Goal: Check status: Check status

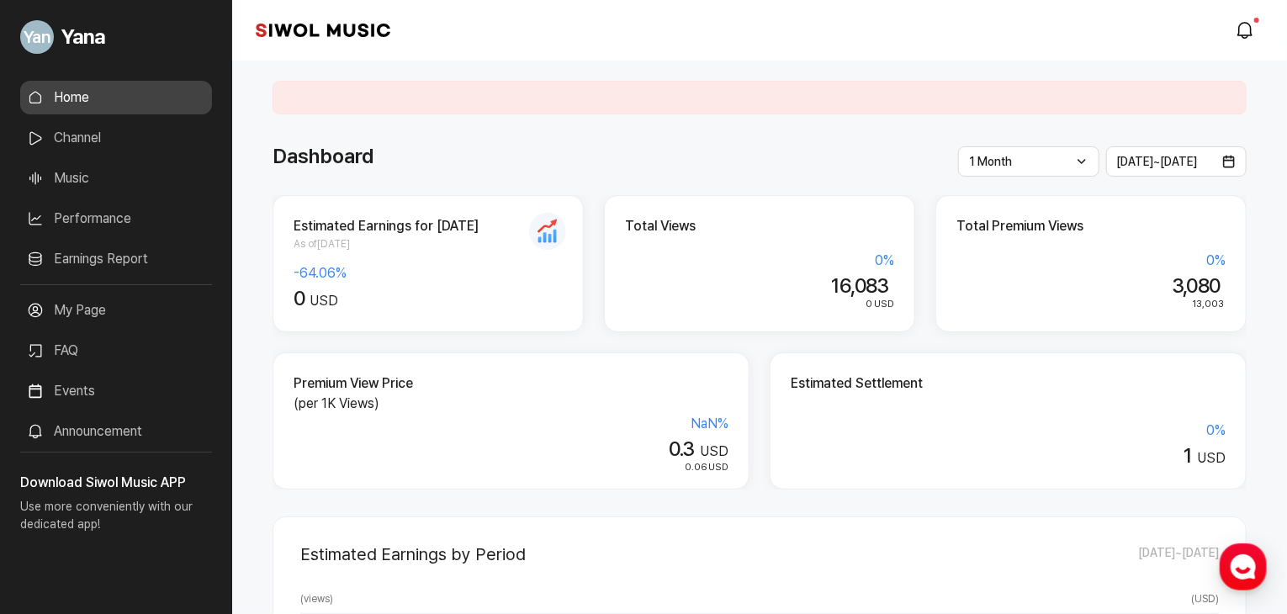
click at [134, 268] on link "Earnings Report" at bounding box center [116, 259] width 192 height 34
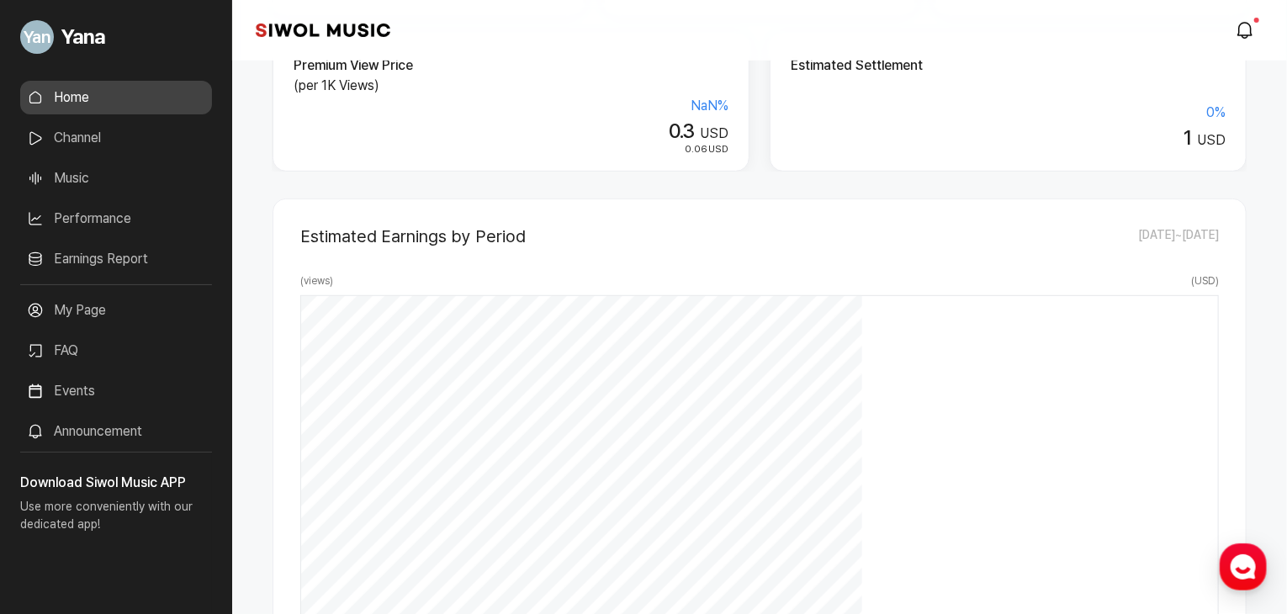
scroll to position [336, 0]
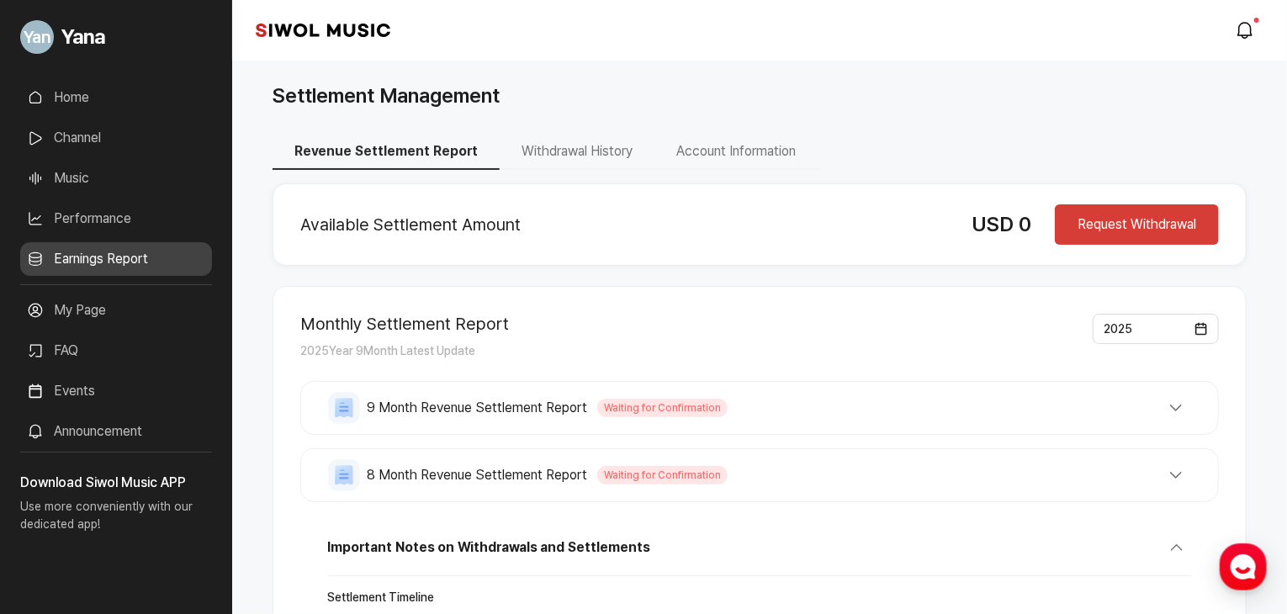
click at [119, 259] on link "Earnings Report" at bounding box center [116, 259] width 192 height 34
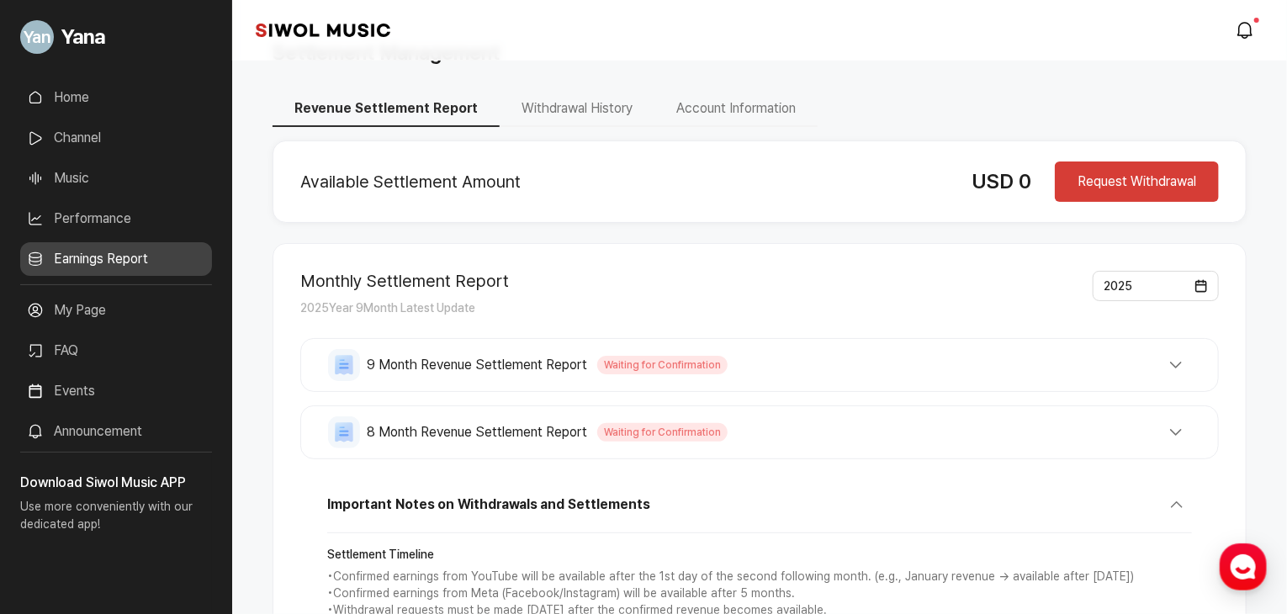
scroll to position [84, 0]
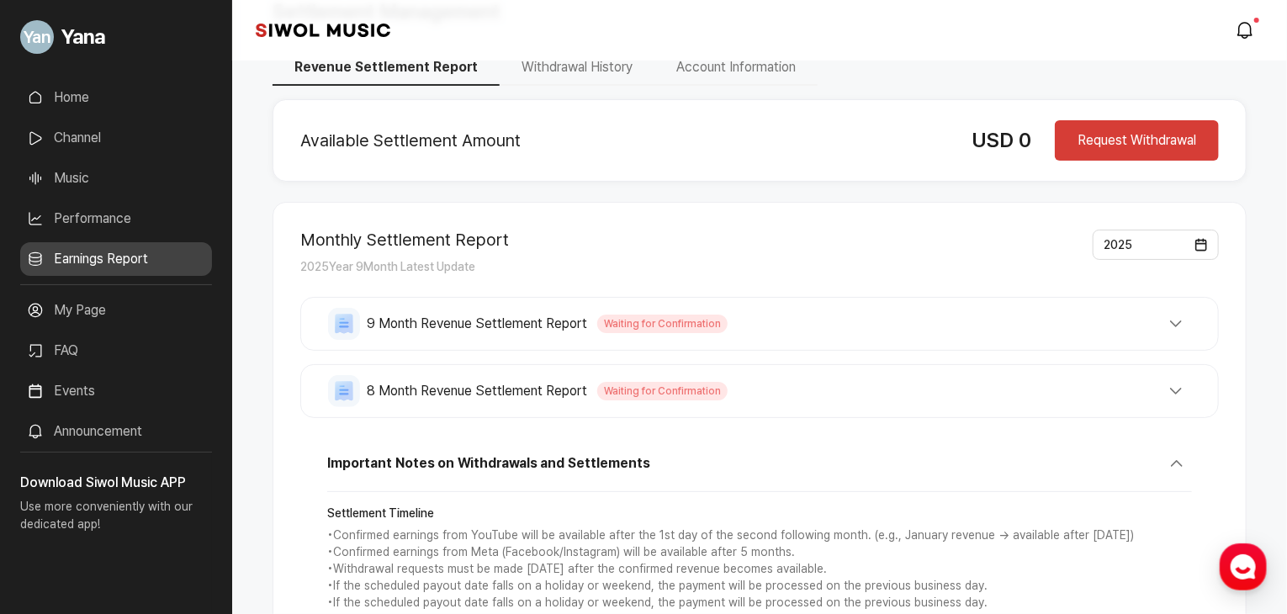
click at [723, 320] on button "9 Month Revenue Settlement Report Waiting for Confirmation" at bounding box center [759, 324] width 863 height 32
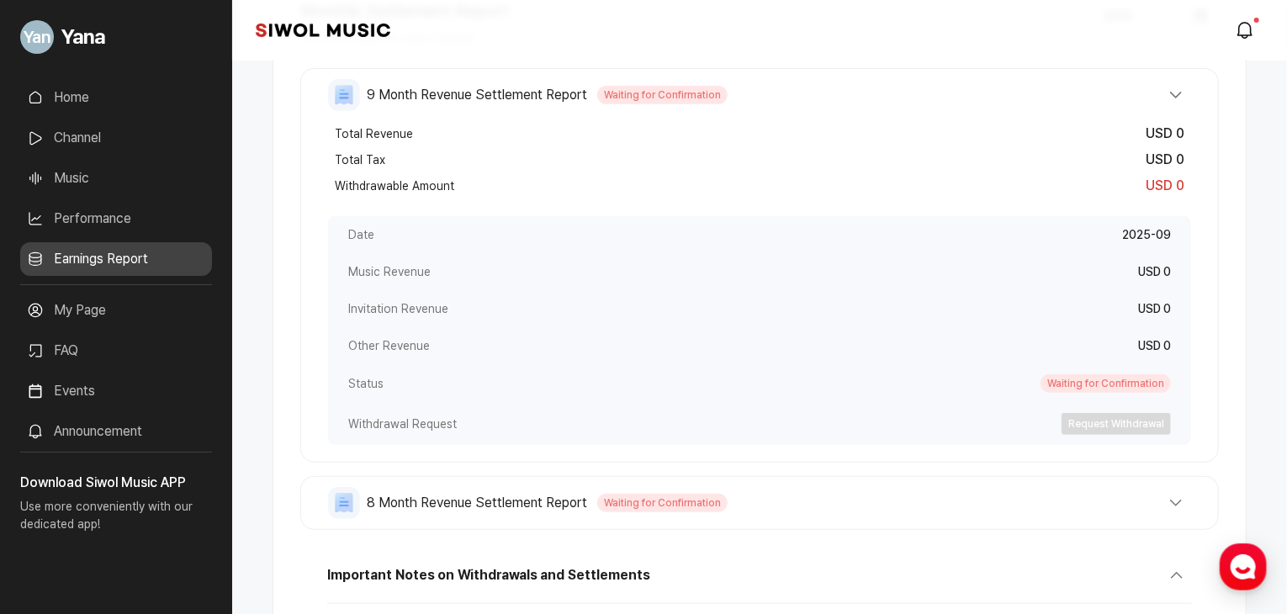
scroll to position [336, 0]
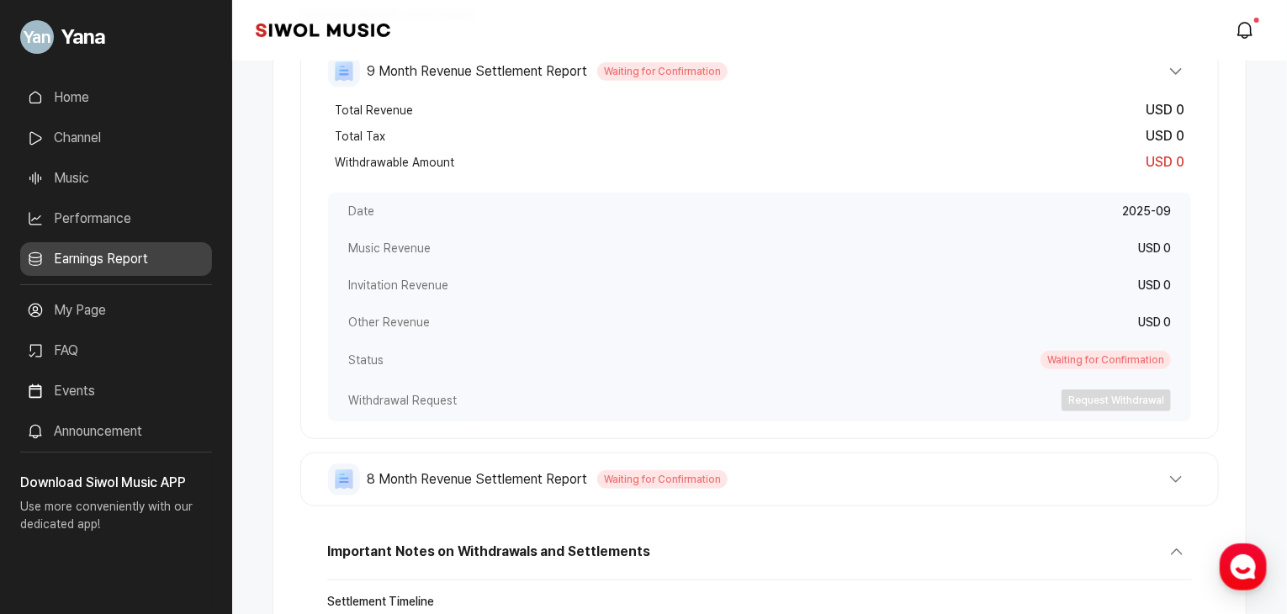
click at [794, 87] on button "8 Month Revenue Settlement Report Waiting for Confirmation" at bounding box center [759, 72] width 863 height 32
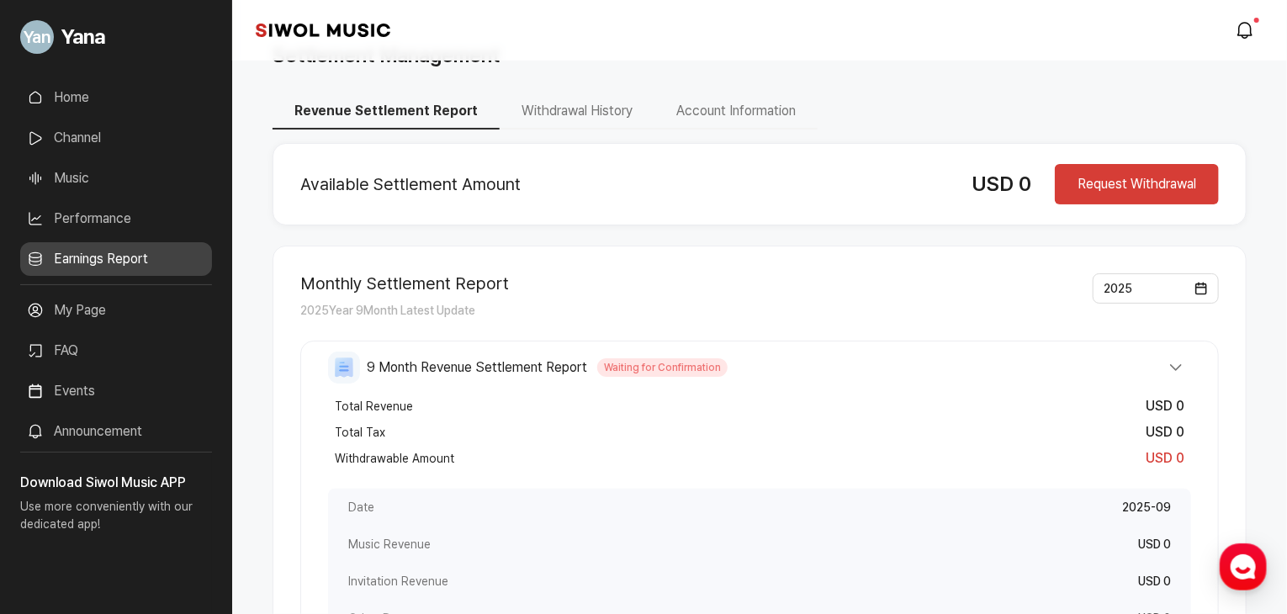
scroll to position [8, 0]
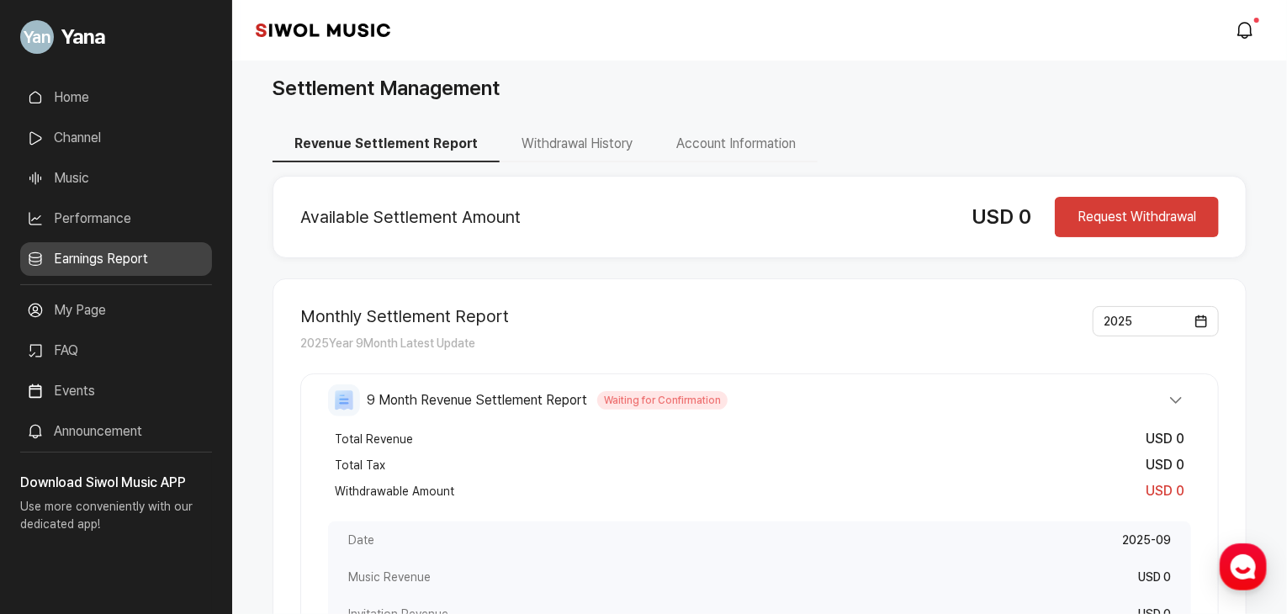
click at [145, 231] on link "Performance" at bounding box center [116, 219] width 192 height 34
click at [134, 228] on link "Performance" at bounding box center [116, 219] width 192 height 34
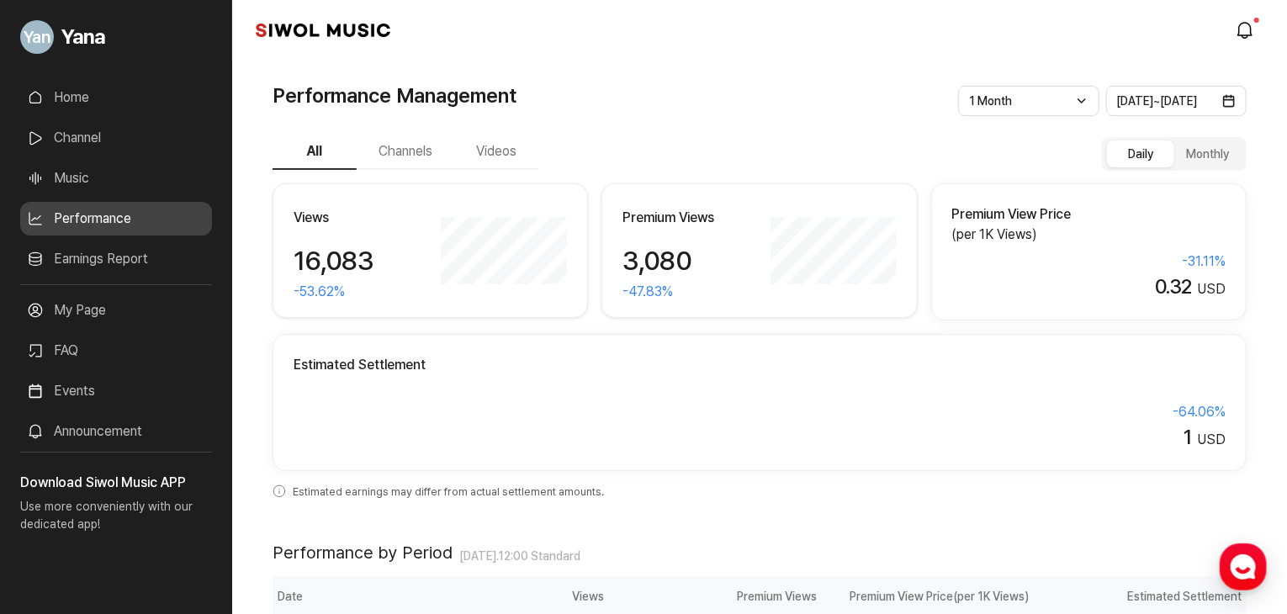
click at [415, 156] on button "Channels" at bounding box center [406, 152] width 98 height 35
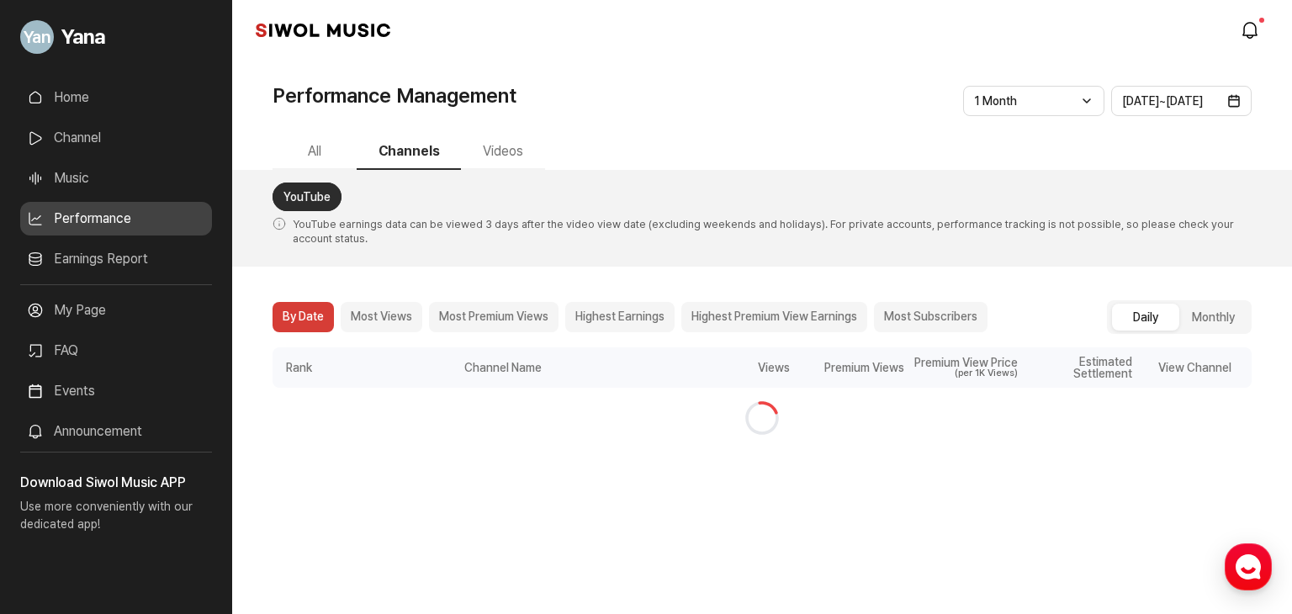
click at [513, 156] on button "Videos" at bounding box center [503, 152] width 84 height 35
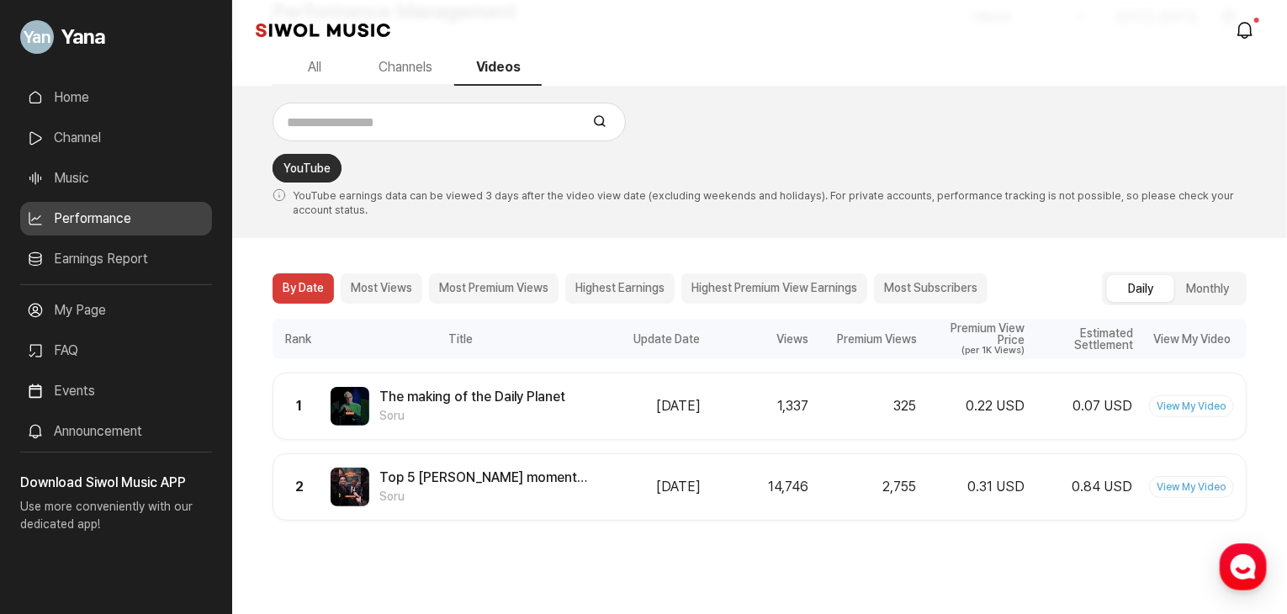
scroll to position [89, 0]
